Goal: Feedback & Contribution: Leave review/rating

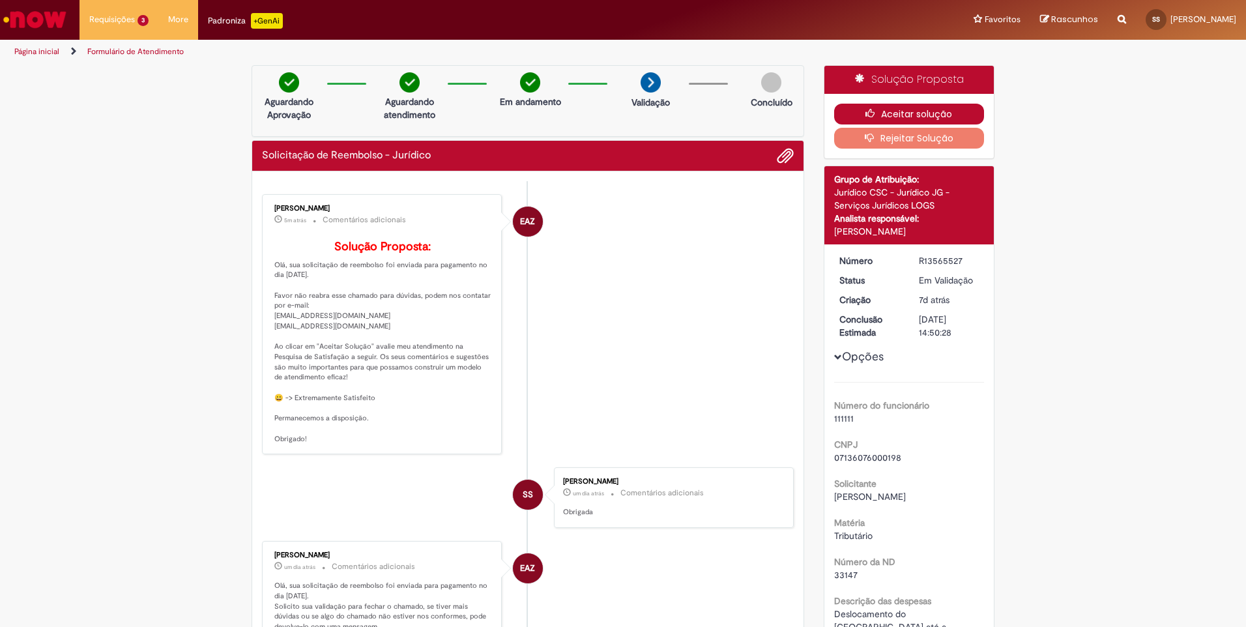
click at [930, 114] on button "Aceitar solução" at bounding box center [909, 114] width 150 height 21
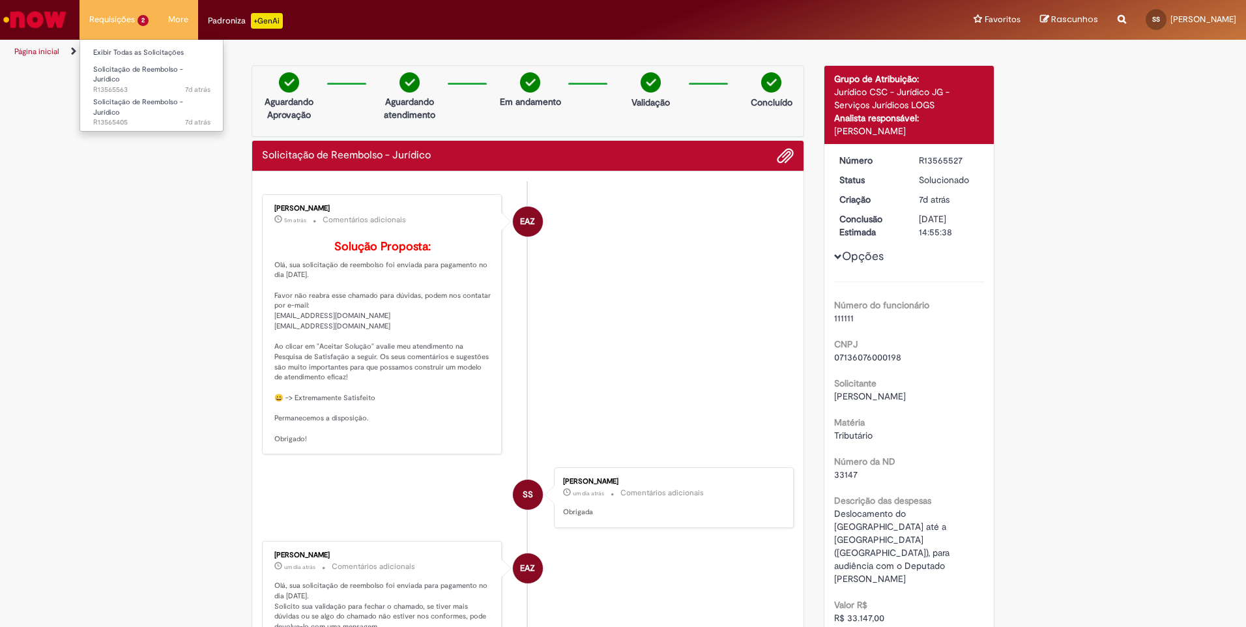
click at [120, 18] on li "Requisições 2 Exibir Todas as Solicitações Solicitação de Reembolso - Jurídico …" at bounding box center [118, 19] width 79 height 39
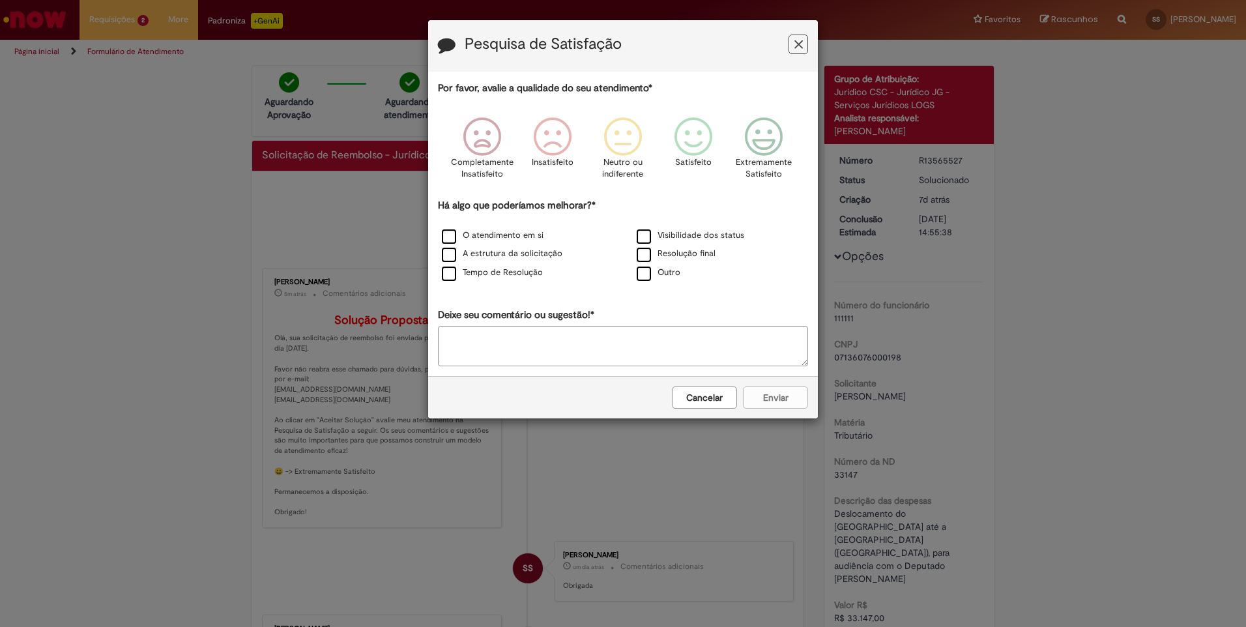
click at [724, 399] on button "Cancelar" at bounding box center [704, 397] width 65 height 22
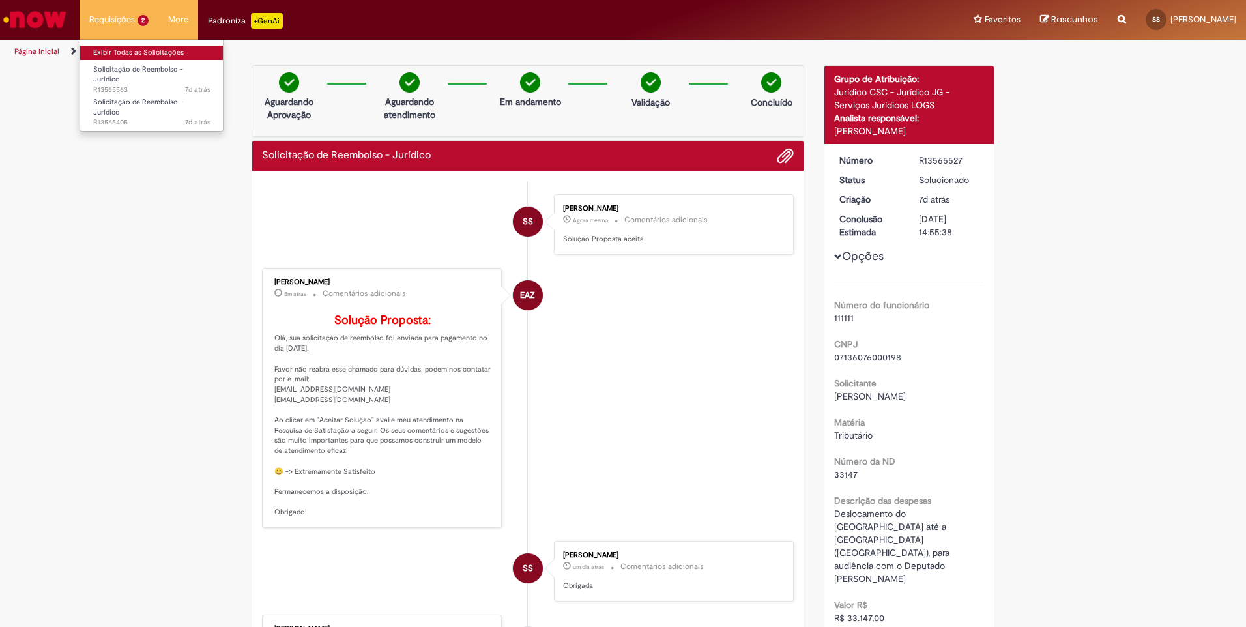
click at [141, 52] on link "Exibir Todas as Solicitações" at bounding box center [151, 53] width 143 height 14
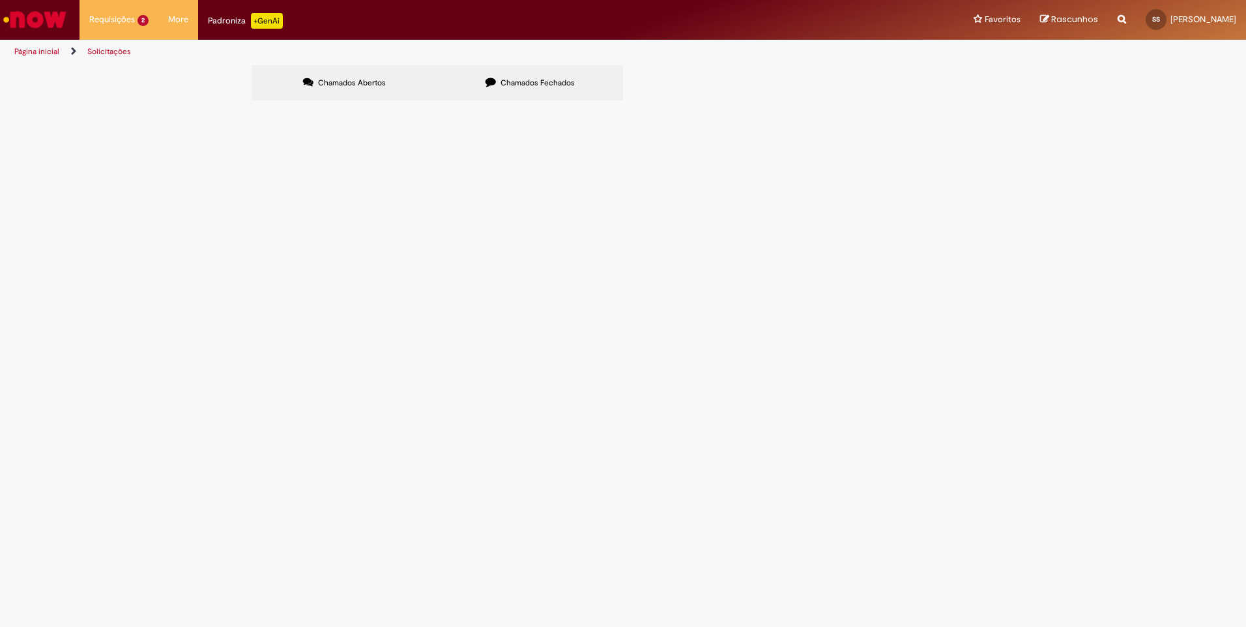
click at [0, 0] on span "R13565563" at bounding box center [0, 0] width 0 height 0
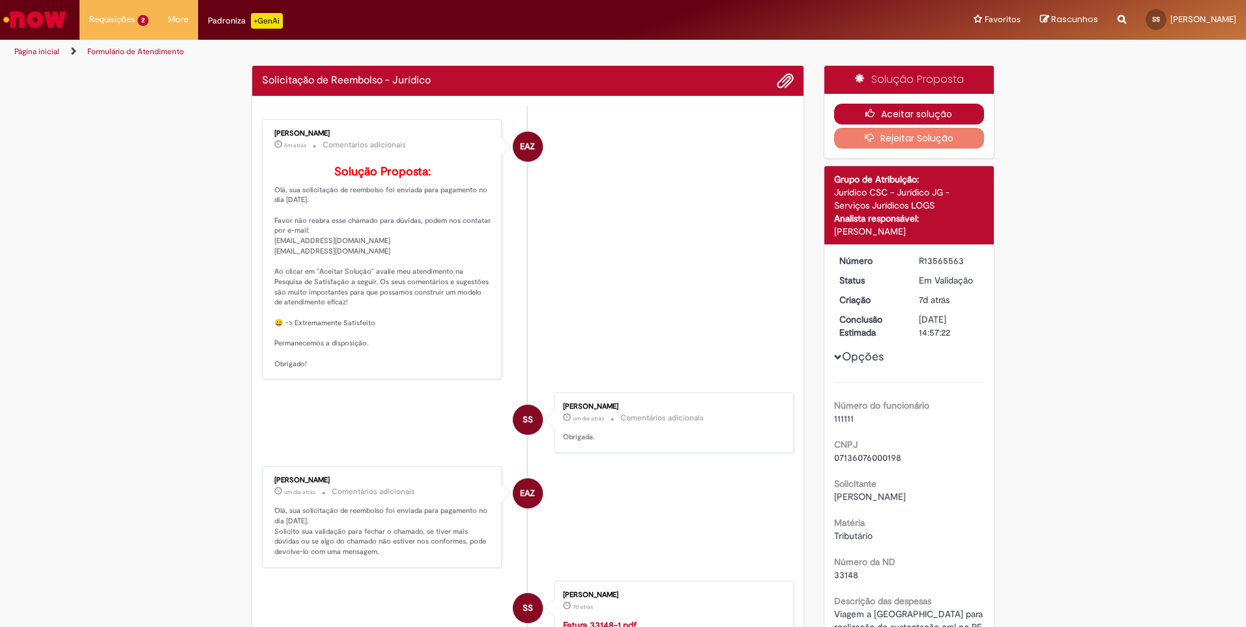
click at [896, 109] on button "Aceitar solução" at bounding box center [909, 114] width 150 height 21
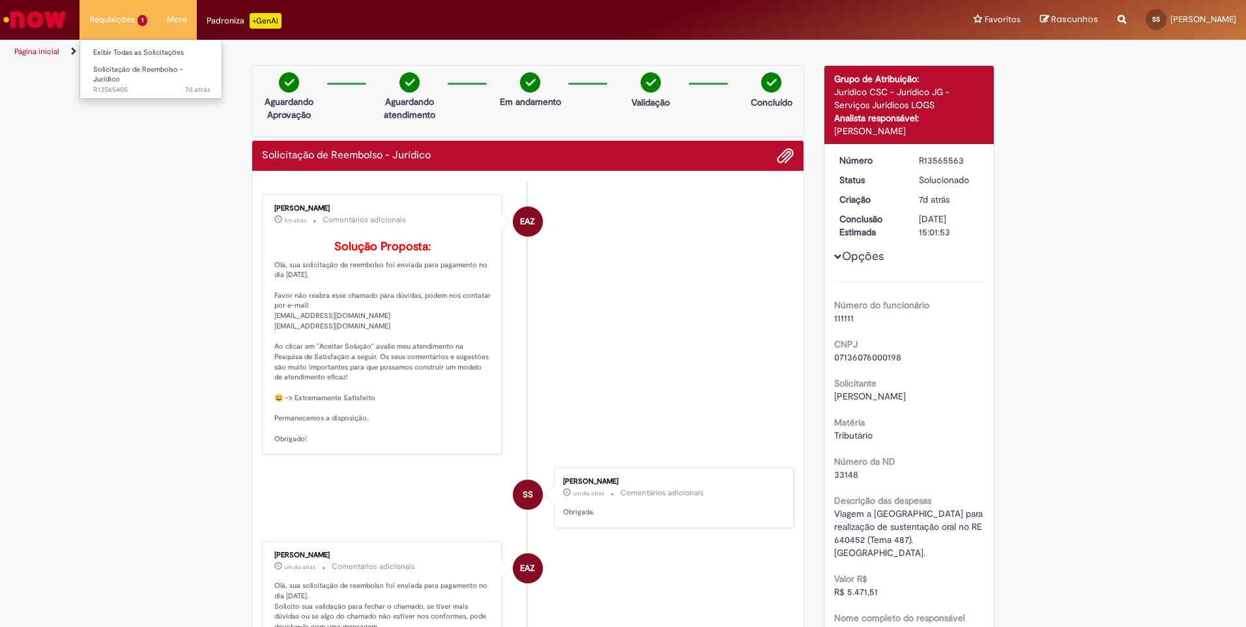
click at [104, 17] on li "Requisições 1 Exibir Todas as Solicitações Solicitação de Reembolso - Jurídico …" at bounding box center [118, 19] width 78 height 39
click at [109, 51] on link "Exibir Todas as Solicitações" at bounding box center [151, 53] width 143 height 14
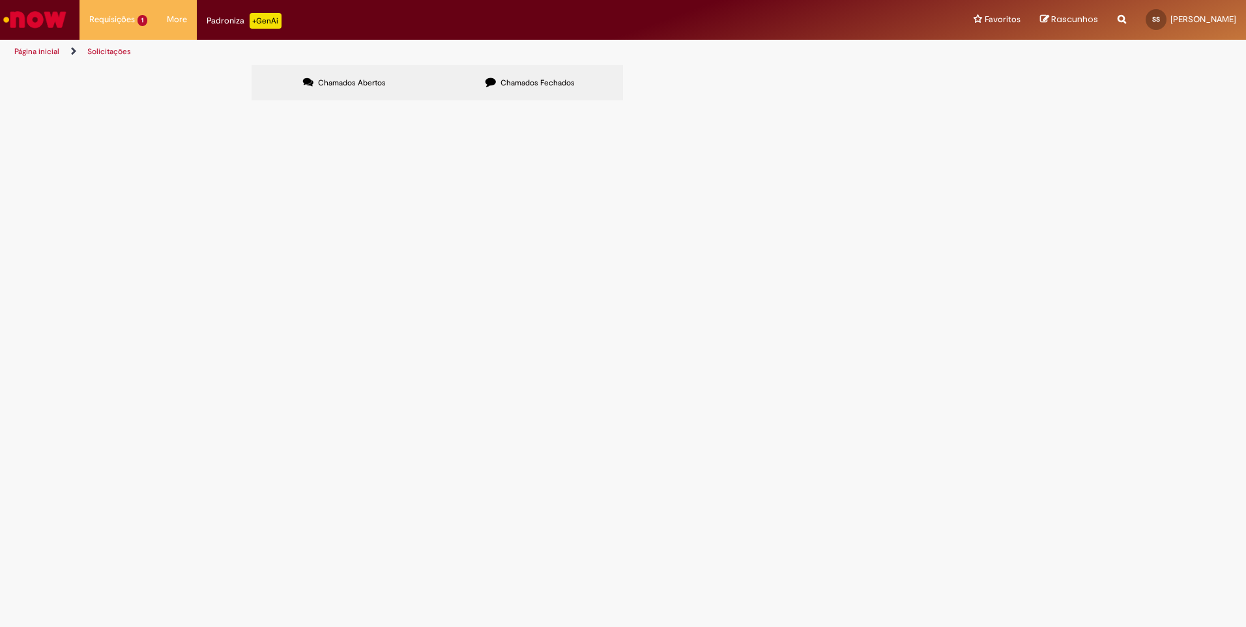
click at [0, 0] on span "R13565405" at bounding box center [0, 0] width 0 height 0
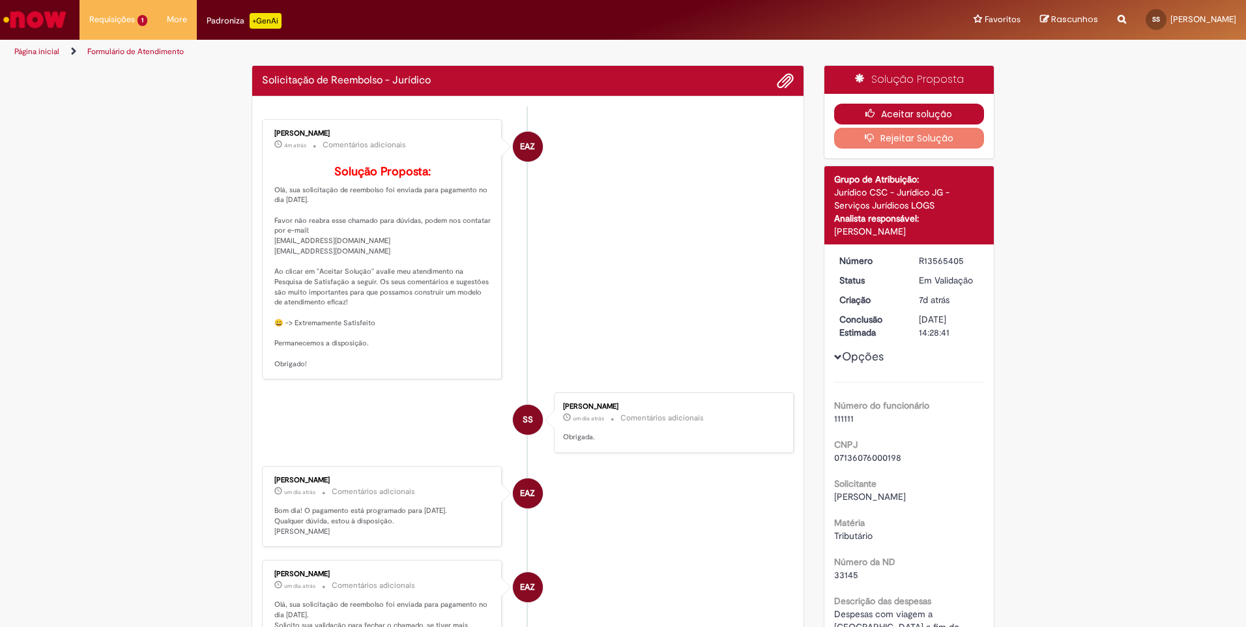
click at [904, 111] on button "Aceitar solução" at bounding box center [909, 114] width 150 height 21
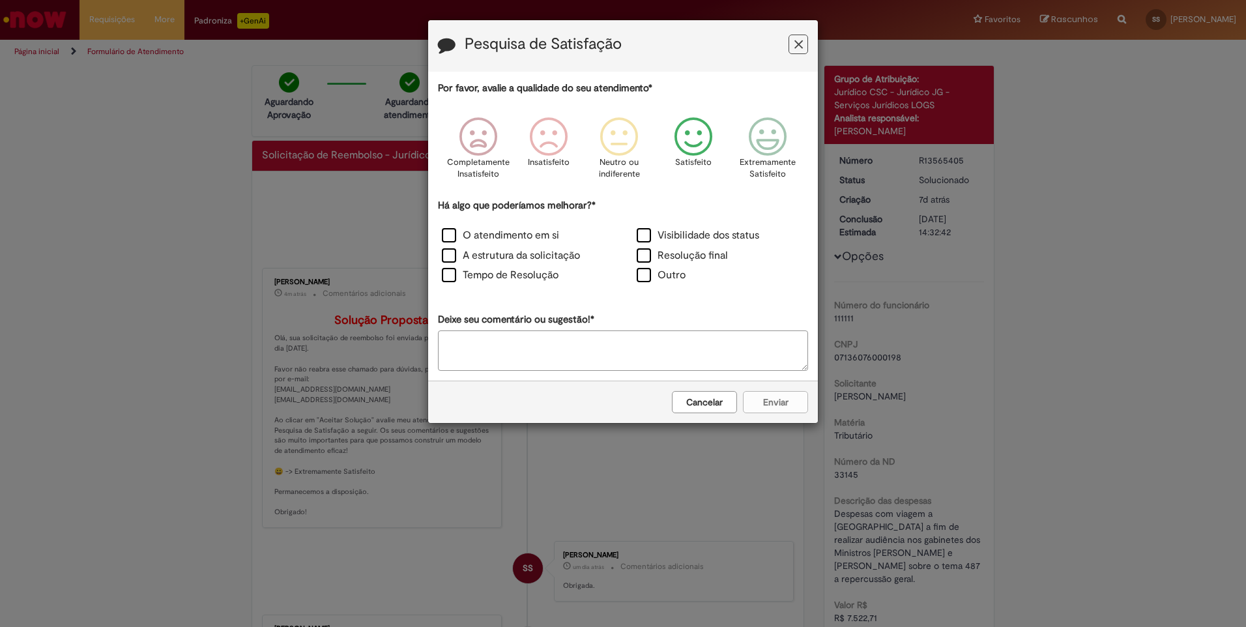
click at [704, 124] on icon "Feedback" at bounding box center [693, 136] width 49 height 39
click at [773, 147] on icon "Feedback" at bounding box center [763, 136] width 49 height 39
click at [680, 137] on icon "Feedback" at bounding box center [693, 136] width 49 height 39
click at [513, 233] on label "O atendimento em si" at bounding box center [500, 235] width 117 height 15
drag, startPoint x: 521, startPoint y: 252, endPoint x: 521, endPoint y: 259, distance: 7.2
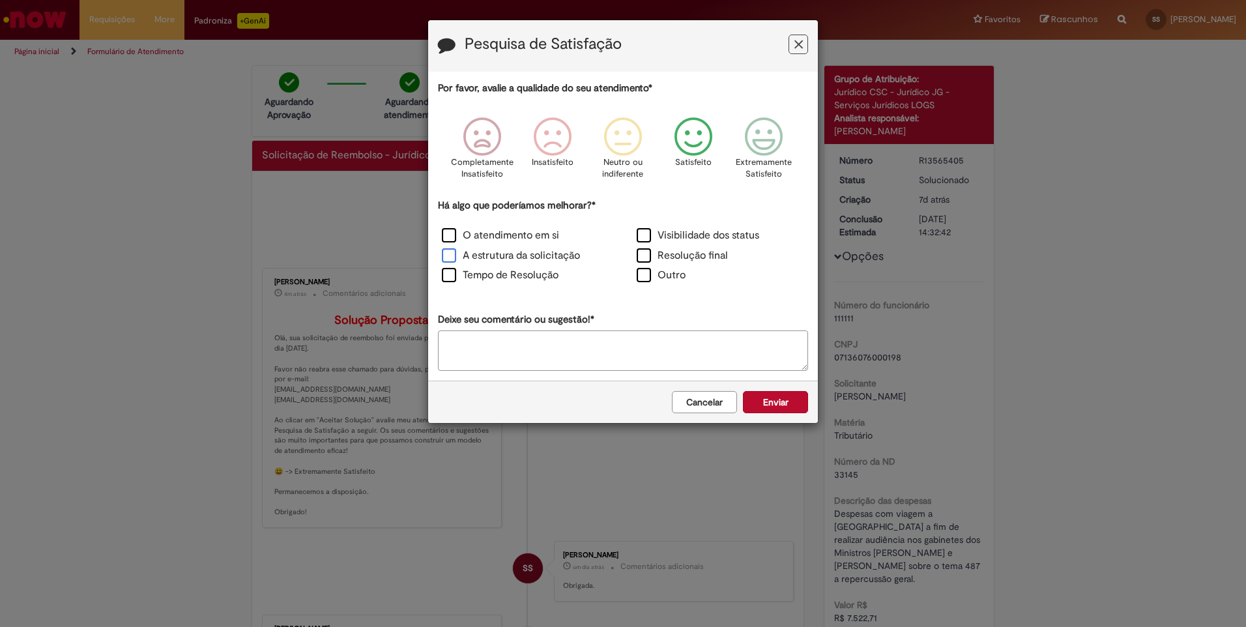
click at [521, 253] on label "A estrutura da solicitação" at bounding box center [511, 255] width 138 height 15
click at [694, 235] on label "Visibilidade dos status" at bounding box center [697, 235] width 122 height 15
click at [685, 255] on label "Resolução final" at bounding box center [681, 255] width 91 height 15
click at [657, 277] on label "Outro" at bounding box center [660, 275] width 49 height 15
click at [502, 276] on label "Tempo de Resolução" at bounding box center [500, 275] width 117 height 15
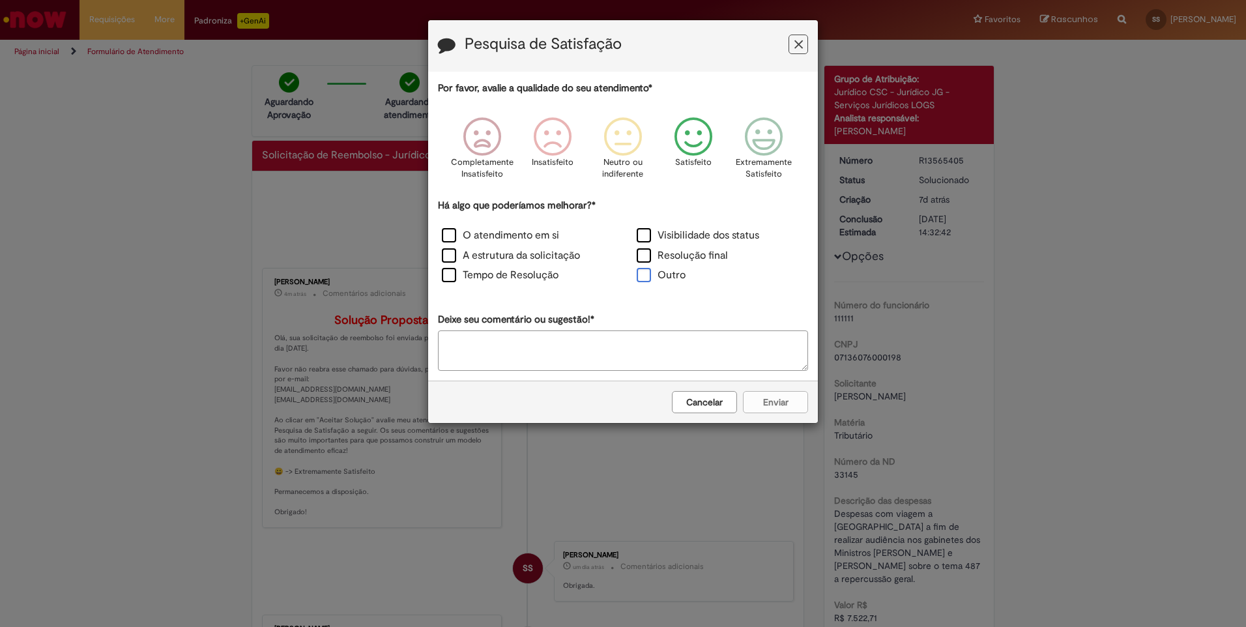
click at [641, 275] on label "Outro" at bounding box center [660, 275] width 49 height 15
click at [779, 405] on button "Enviar" at bounding box center [775, 402] width 65 height 22
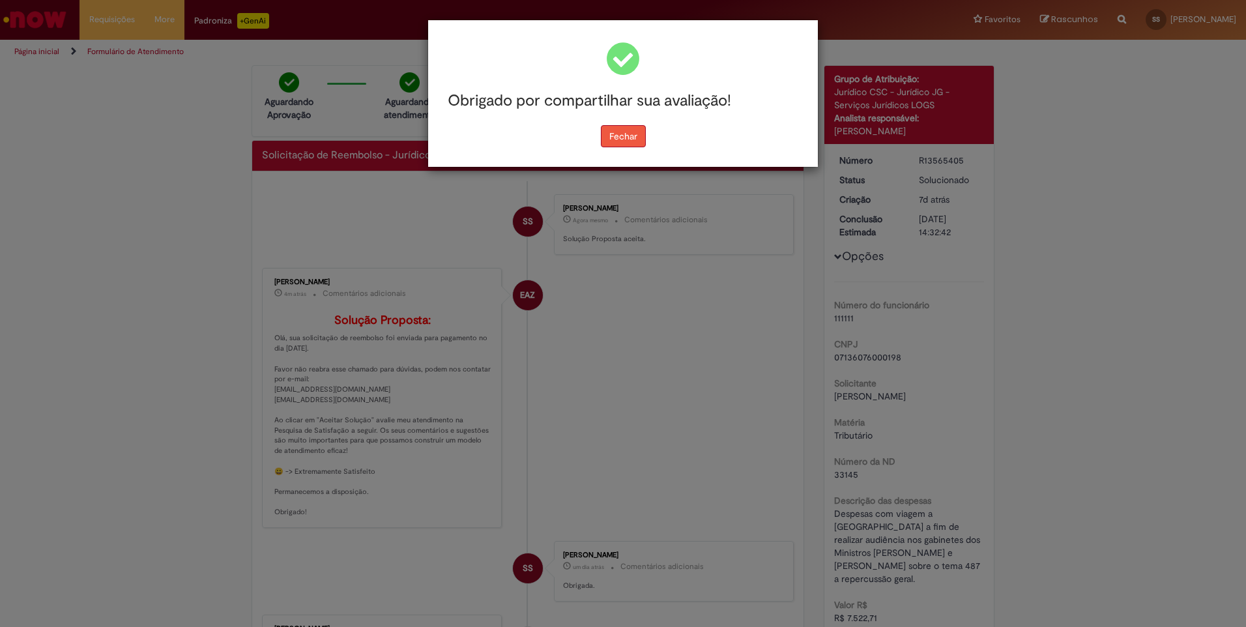
click at [602, 136] on button "Fechar" at bounding box center [623, 136] width 45 height 22
